Goal: Entertainment & Leisure: Browse casually

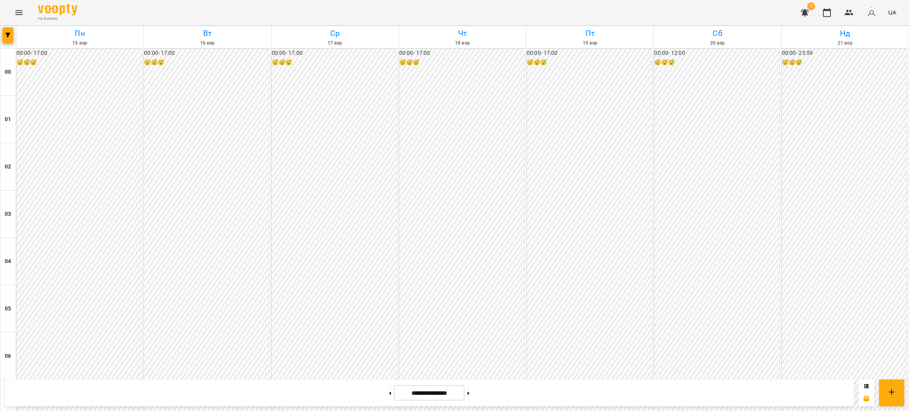
scroll to position [473, 0]
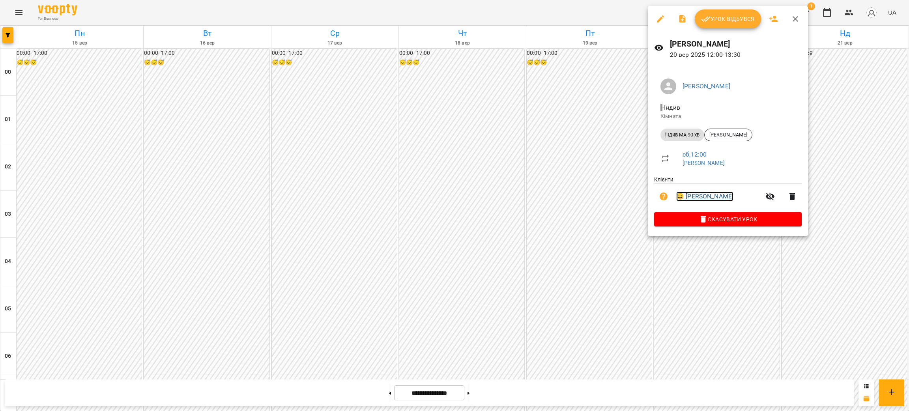
click at [701, 196] on link "😀 [PERSON_NAME]" at bounding box center [704, 196] width 57 height 9
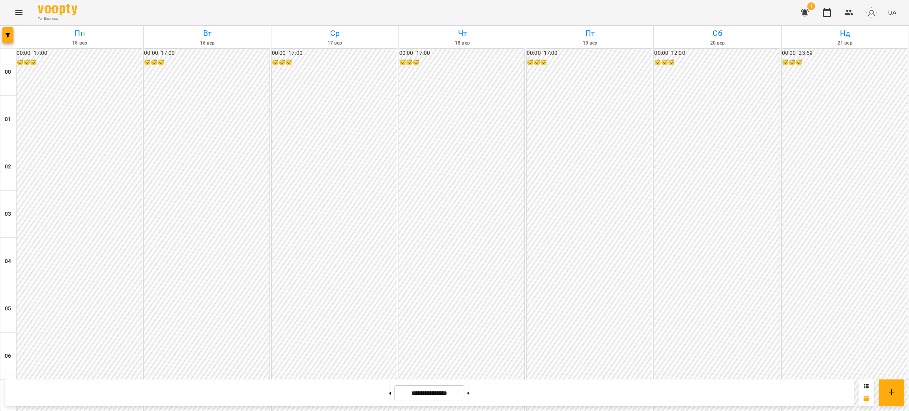
scroll to position [473, 0]
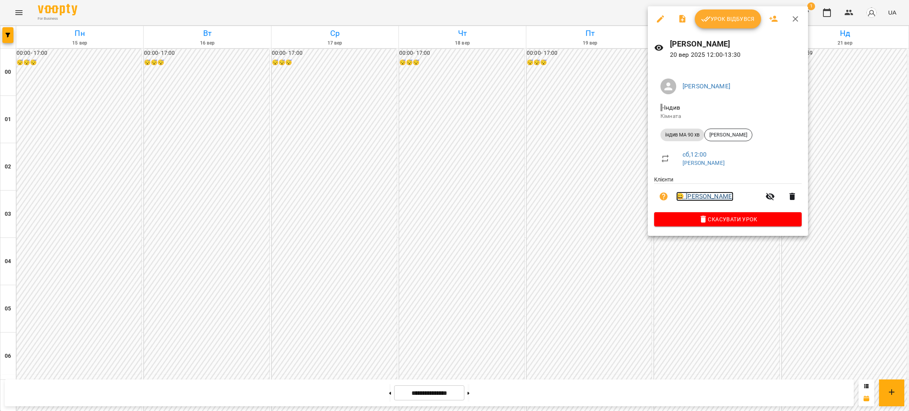
click at [715, 196] on link "😀 [PERSON_NAME]" at bounding box center [704, 196] width 57 height 9
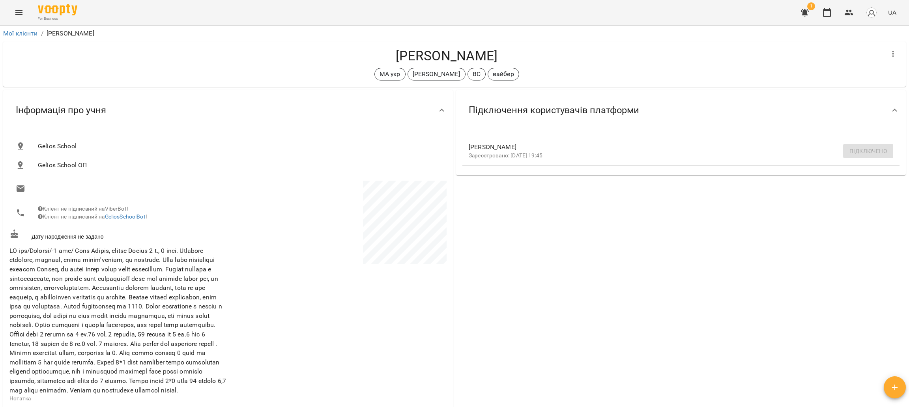
scroll to position [59, 0]
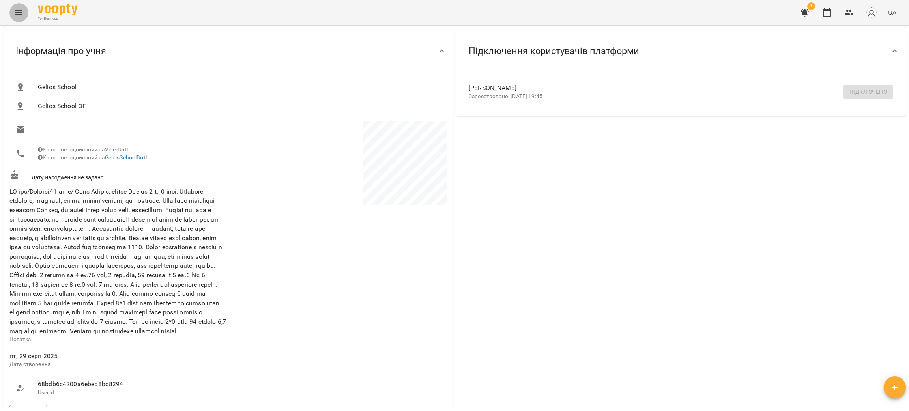
click at [21, 10] on icon "Menu" at bounding box center [18, 12] width 9 height 9
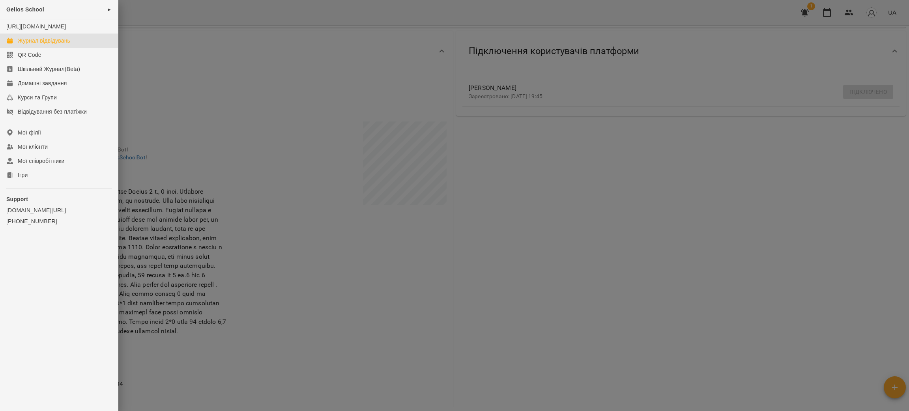
click at [34, 45] on div "Журнал відвідувань" at bounding box center [44, 41] width 52 height 8
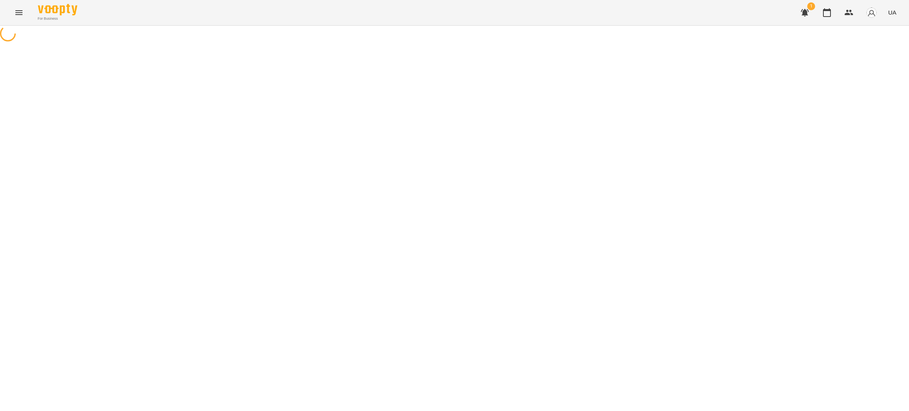
click at [17, 14] on icon "Menu" at bounding box center [18, 12] width 9 height 9
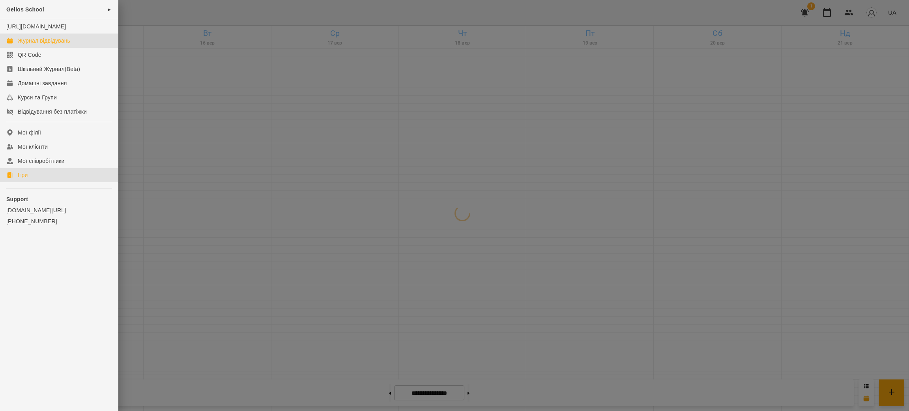
click at [28, 179] on div "Ігри" at bounding box center [23, 175] width 10 height 8
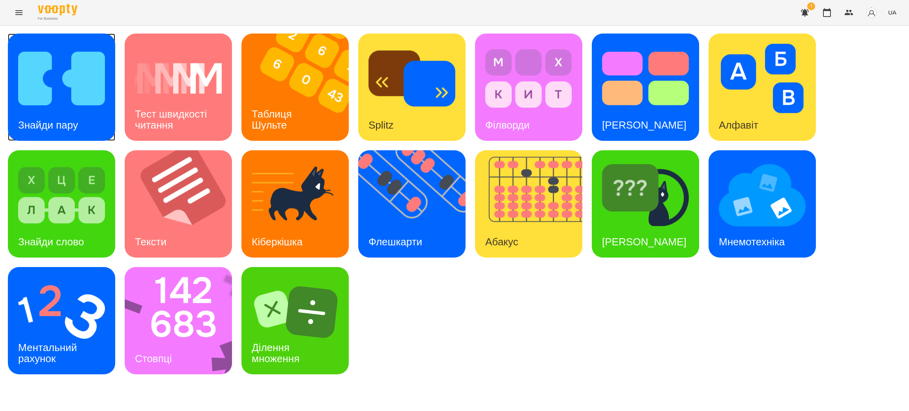
click at [67, 101] on img at bounding box center [61, 78] width 87 height 69
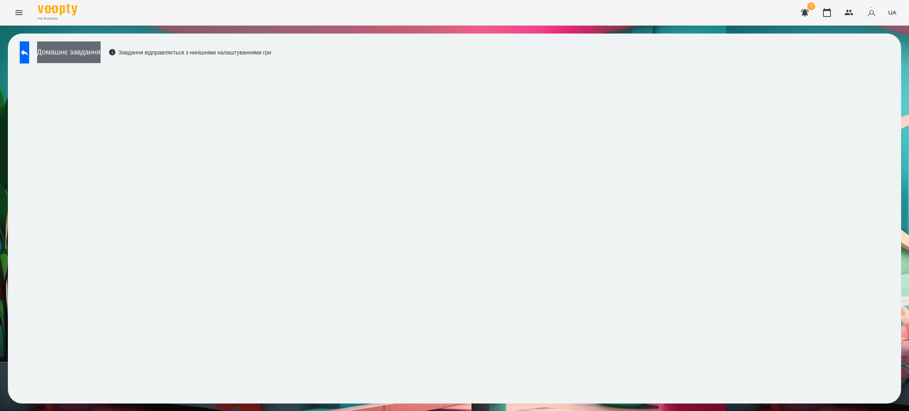
click at [87, 53] on button "Домашнє завдання" at bounding box center [69, 52] width 64 height 22
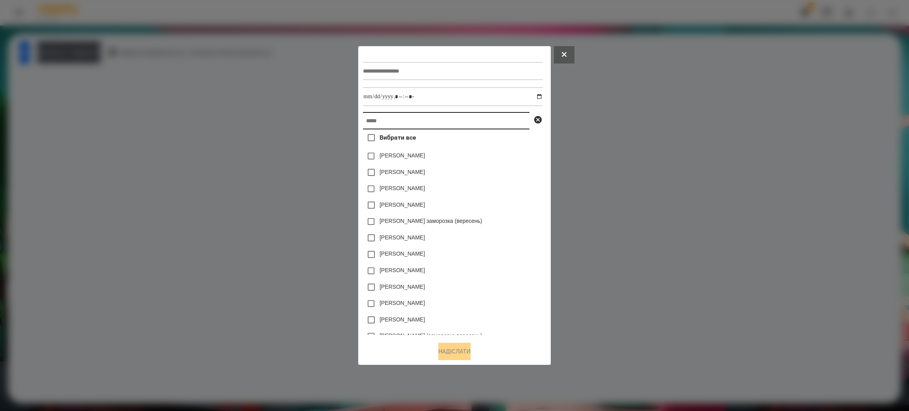
click at [381, 122] on input "text" at bounding box center [446, 120] width 167 height 17
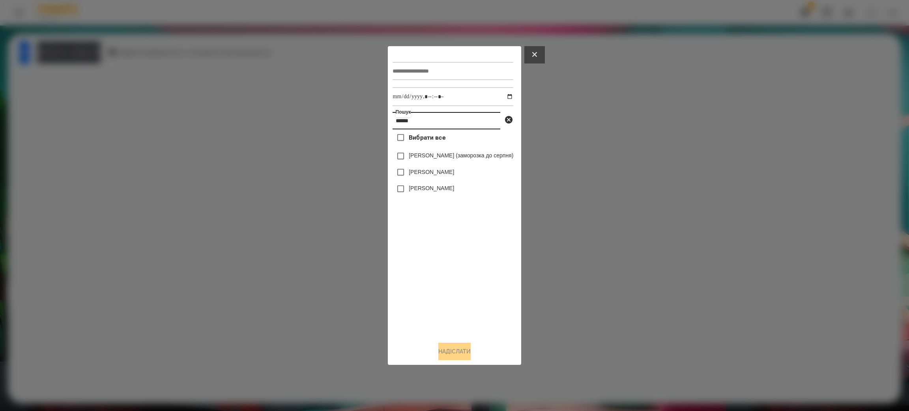
type input "******"
click at [545, 56] on button at bounding box center [534, 54] width 21 height 17
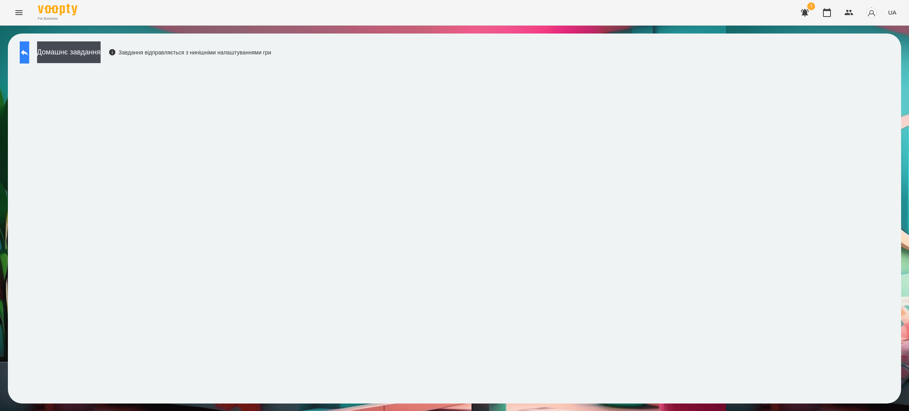
click at [26, 51] on button at bounding box center [24, 52] width 9 height 22
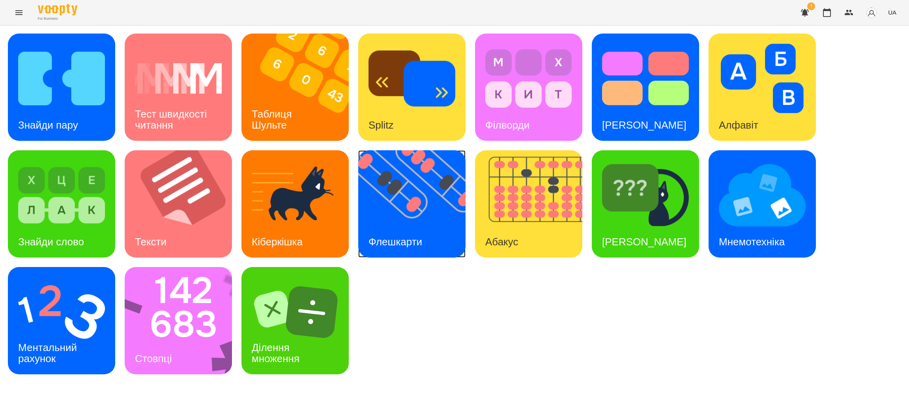
click at [405, 215] on img at bounding box center [416, 203] width 117 height 107
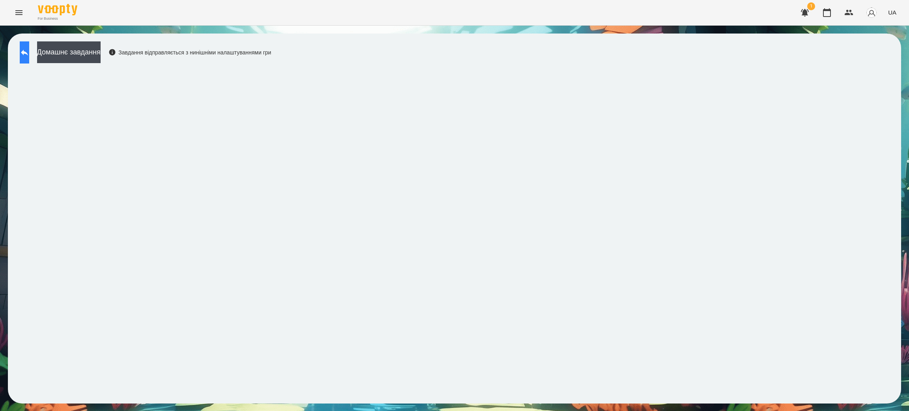
click at [29, 58] on button at bounding box center [24, 52] width 9 height 22
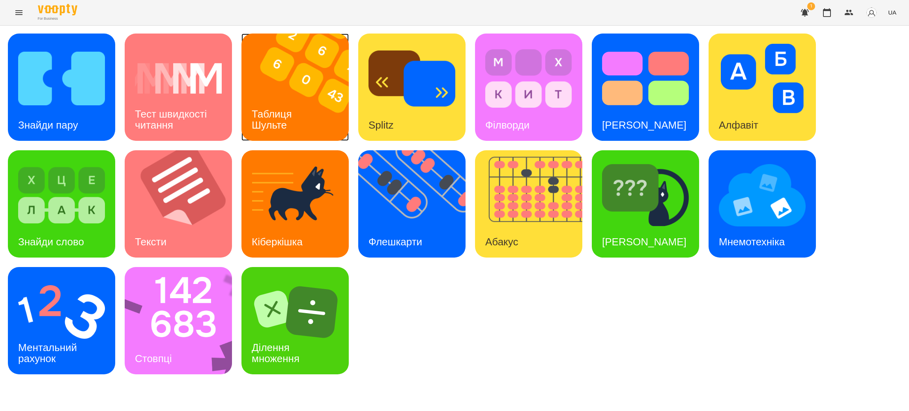
click at [277, 103] on div "Таблиця Шульте" at bounding box center [273, 120] width 64 height 42
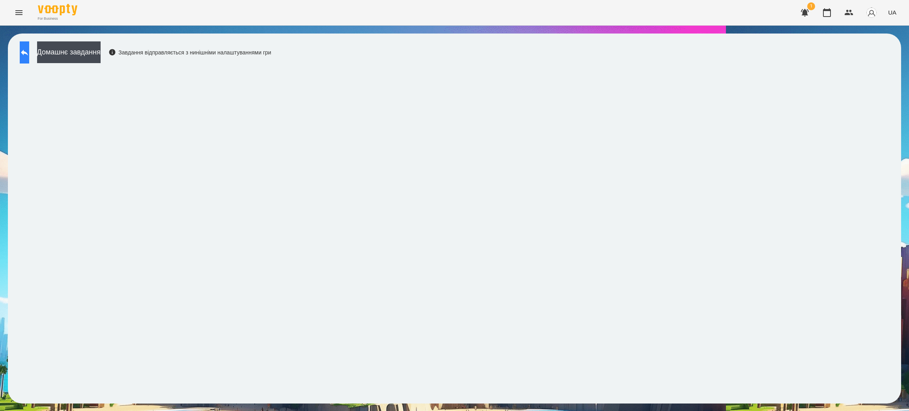
click at [29, 49] on icon at bounding box center [24, 52] width 9 height 9
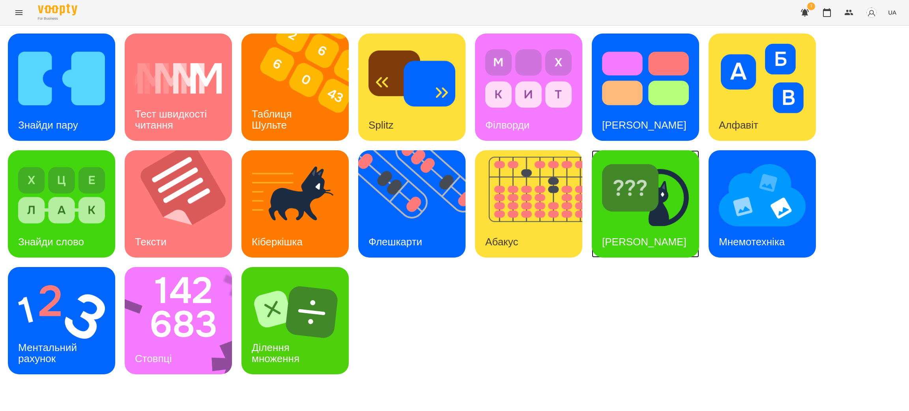
click at [599, 226] on div "[PERSON_NAME]" at bounding box center [644, 241] width 105 height 31
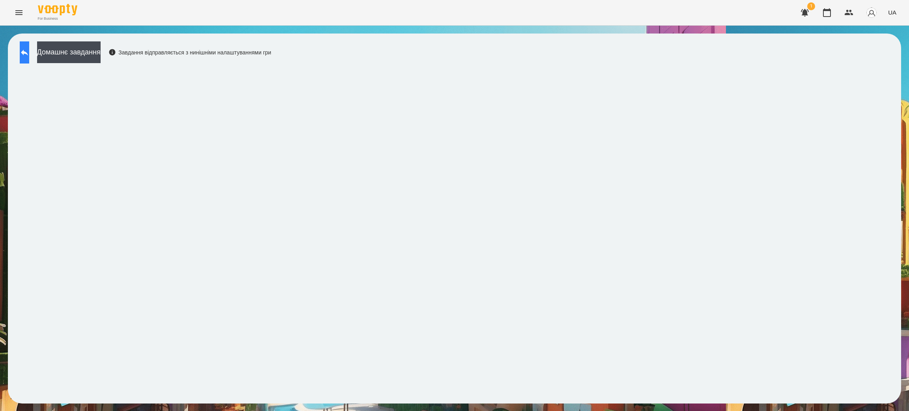
click at [28, 53] on icon at bounding box center [24, 53] width 7 height 6
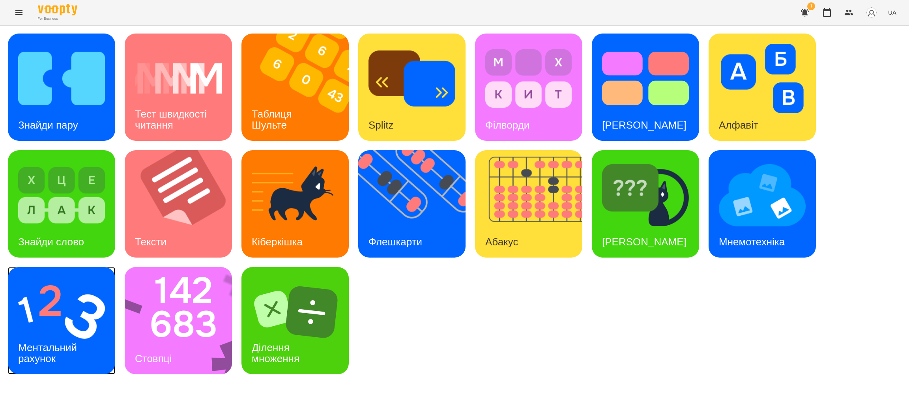
click at [64, 302] on img at bounding box center [61, 311] width 87 height 69
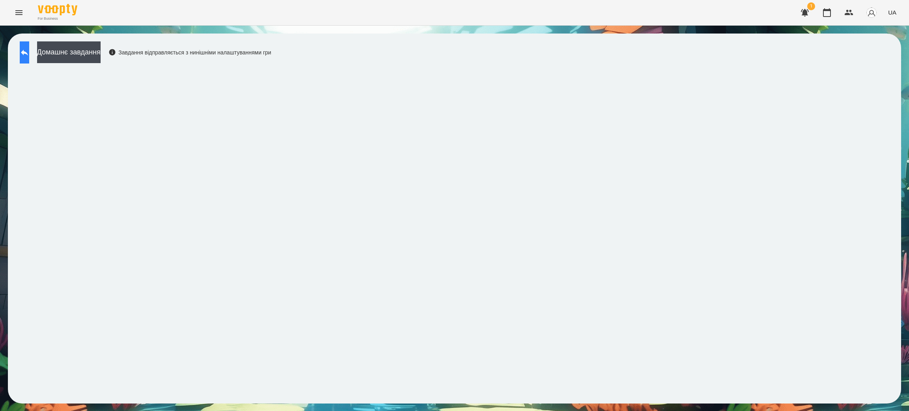
click at [26, 51] on button at bounding box center [24, 52] width 9 height 22
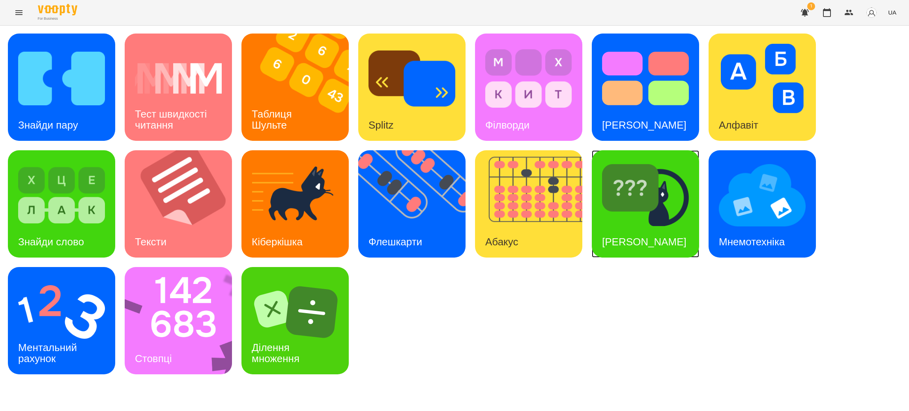
click at [622, 226] on div "[PERSON_NAME]" at bounding box center [644, 241] width 105 height 31
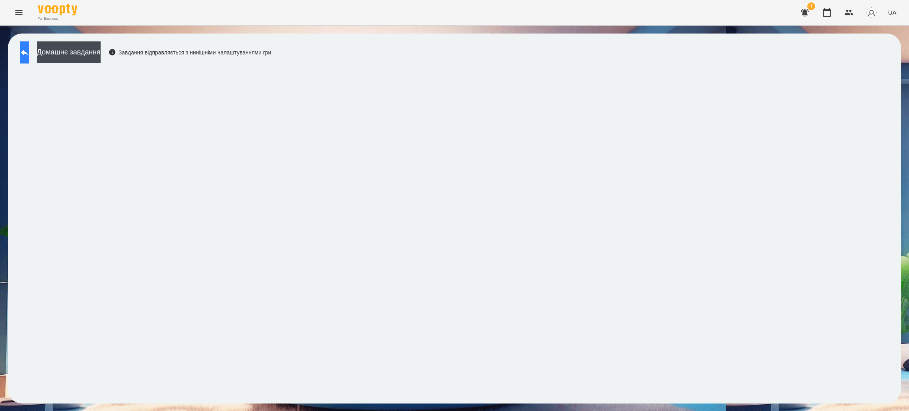
click at [27, 60] on button at bounding box center [24, 52] width 9 height 22
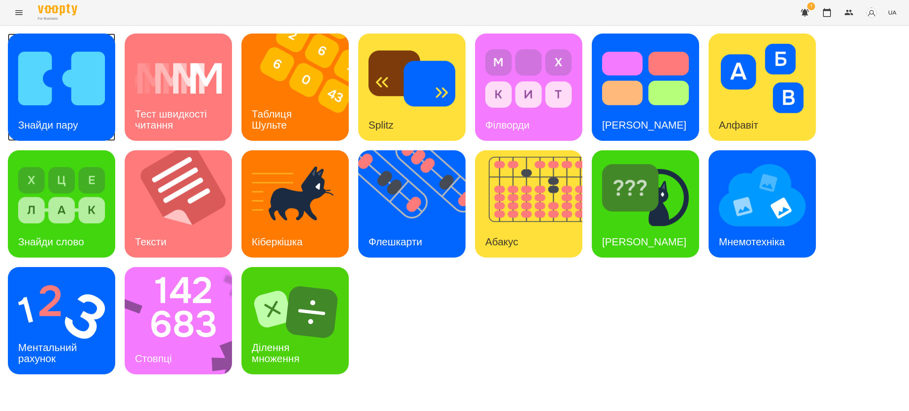
click at [69, 119] on h3 "Знайди пару" at bounding box center [48, 125] width 60 height 12
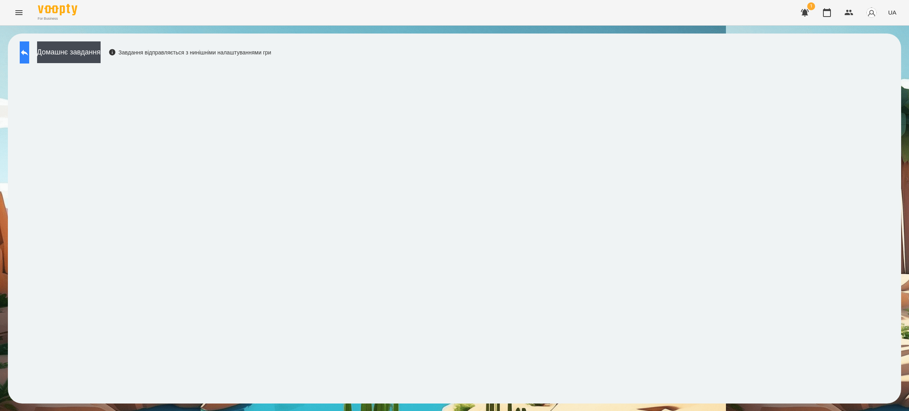
click at [23, 49] on button at bounding box center [24, 52] width 9 height 22
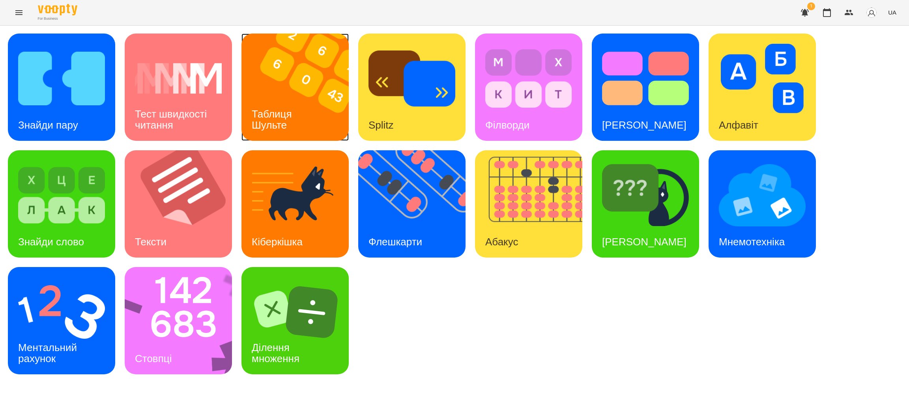
click at [281, 105] on div "Таблиця Шульте" at bounding box center [273, 120] width 64 height 42
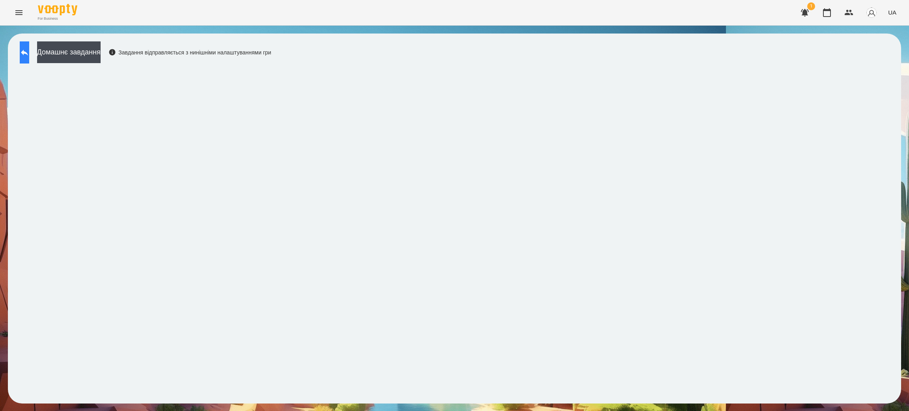
click at [29, 55] on icon at bounding box center [24, 52] width 9 height 9
